Goal: Transaction & Acquisition: Book appointment/travel/reservation

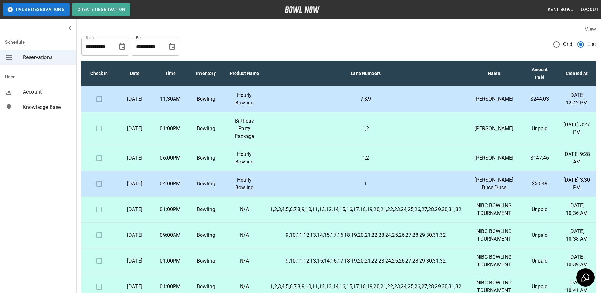
click at [134, 103] on p "[DATE]" at bounding box center [134, 99] width 25 height 8
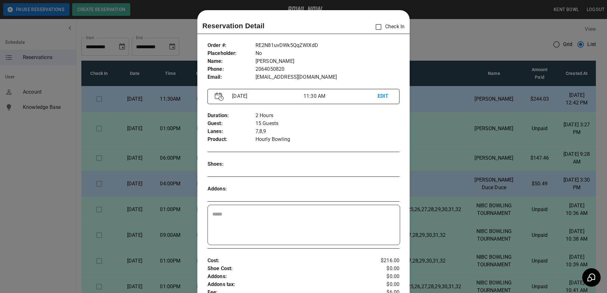
scroll to position [10, 0]
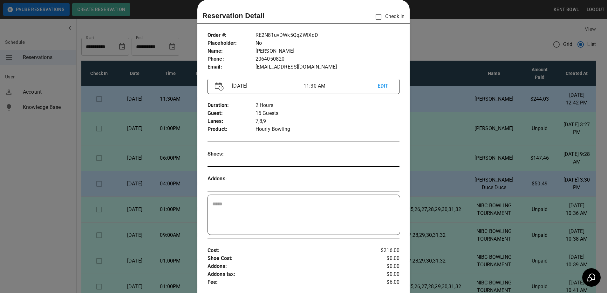
click at [32, 163] on div at bounding box center [303, 146] width 607 height 293
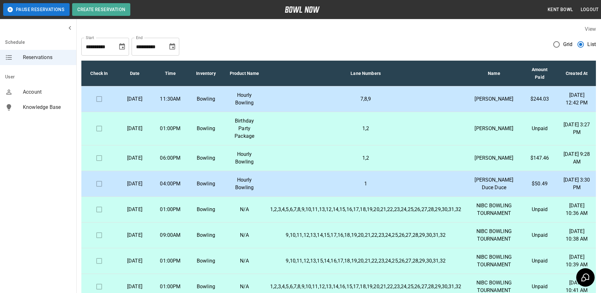
click at [166, 103] on p "11:30AM" at bounding box center [170, 99] width 25 height 8
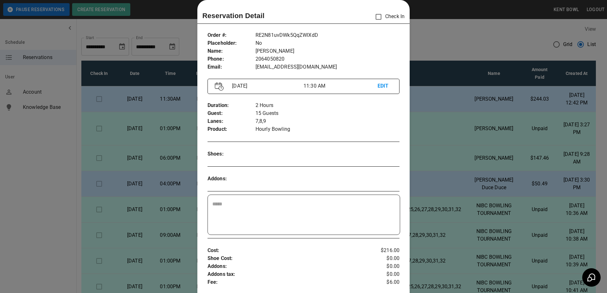
click at [32, 186] on div at bounding box center [303, 146] width 607 height 293
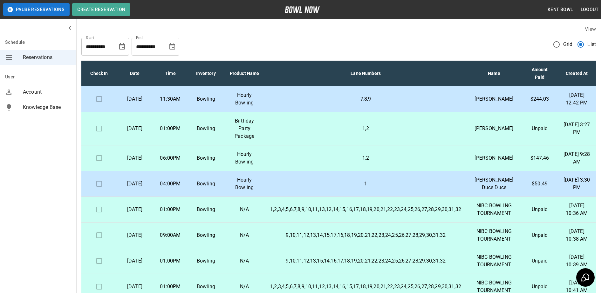
click at [176, 171] on td "06:00PM" at bounding box center [171, 159] width 36 height 26
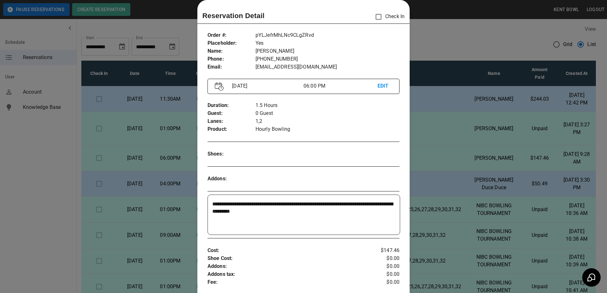
click at [18, 161] on div at bounding box center [303, 146] width 607 height 293
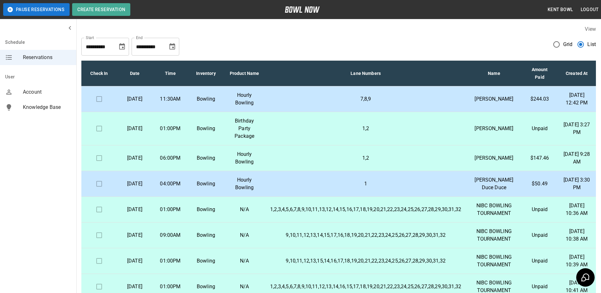
click at [452, 162] on p "1,2" at bounding box center [365, 159] width 191 height 8
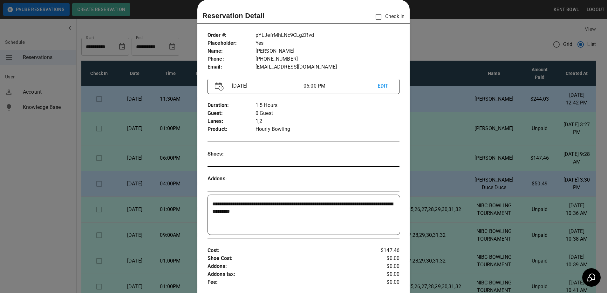
click at [44, 208] on div at bounding box center [303, 146] width 607 height 293
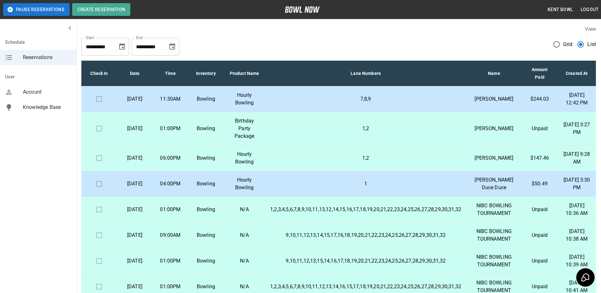
click at [202, 188] on p "Bowling" at bounding box center [205, 184] width 25 height 8
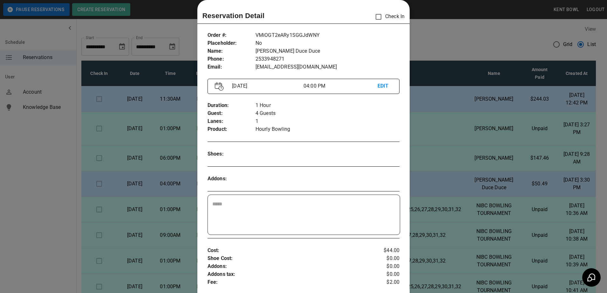
click at [51, 217] on div at bounding box center [303, 146] width 607 height 293
